Goal: Navigation & Orientation: Find specific page/section

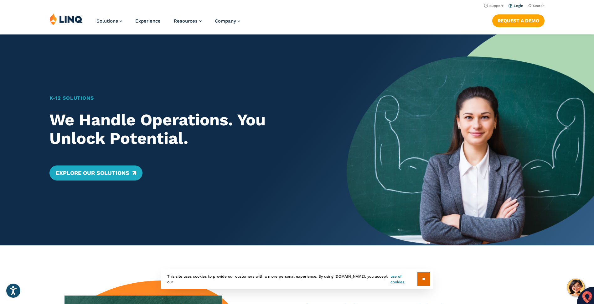
click at [519, 5] on link "Login" at bounding box center [516, 6] width 15 height 4
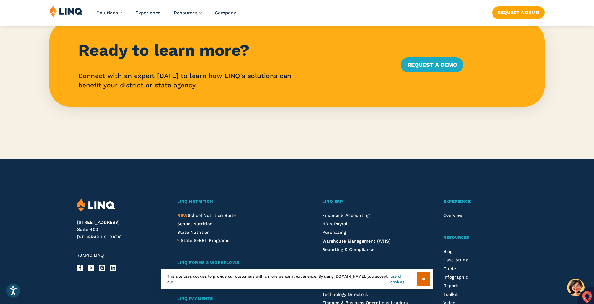
scroll to position [1566, 0]
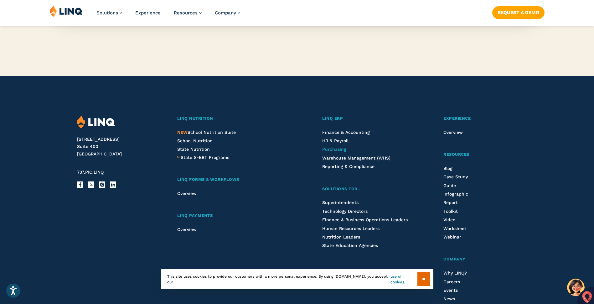
click at [334, 148] on span "Purchasing" at bounding box center [334, 149] width 24 height 5
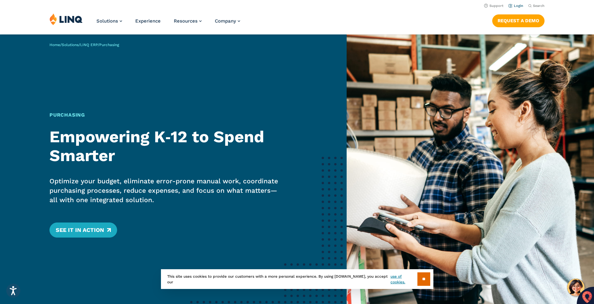
click at [520, 6] on link "Login" at bounding box center [516, 6] width 15 height 4
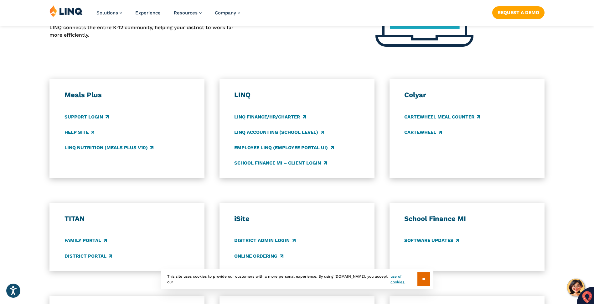
scroll to position [313, 0]
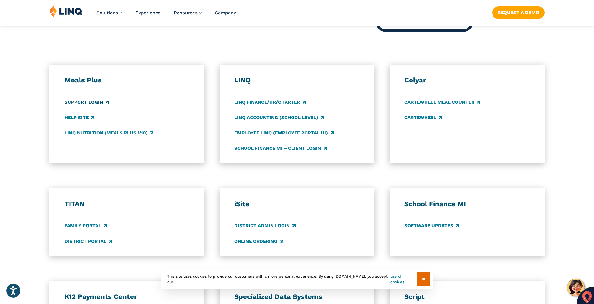
click at [98, 102] on link "Support Login" at bounding box center [87, 102] width 44 height 7
